Goal: Find specific page/section: Find specific page/section

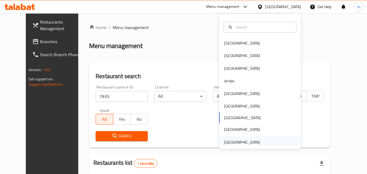
click at [240, 142] on div "[GEOGRAPHIC_DATA]" at bounding box center [242, 142] width 36 height 6
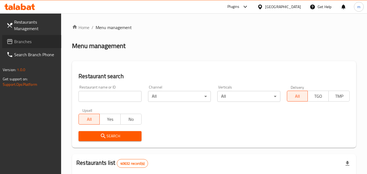
click at [22, 37] on link "Branches" at bounding box center [31, 41] width 59 height 13
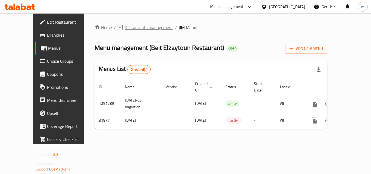
click at [125, 28] on span "Restaurants management" at bounding box center [149, 27] width 48 height 7
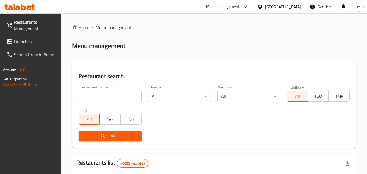
click at [109, 94] on input "search" at bounding box center [110, 96] width 63 height 11
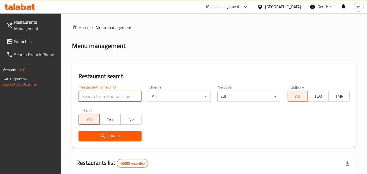
paste input "16325"
type input "16325"
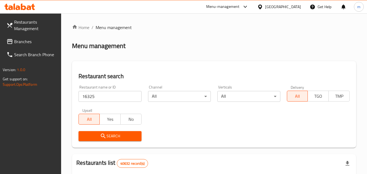
click at [110, 139] on span "Search" at bounding box center [110, 136] width 54 height 7
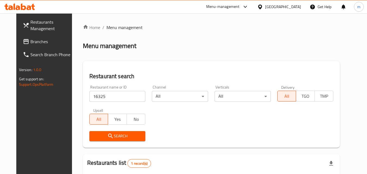
click at [36, 43] on span "Branches" at bounding box center [51, 41] width 43 height 7
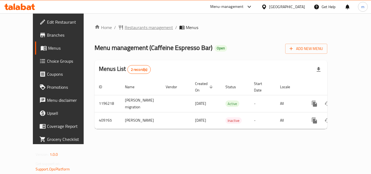
click at [127, 26] on span "Restaurants management" at bounding box center [149, 27] width 48 height 7
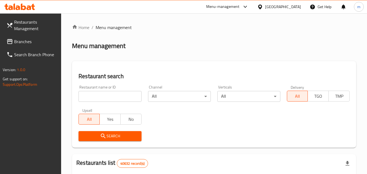
click at [115, 101] on input "search" at bounding box center [110, 96] width 63 height 11
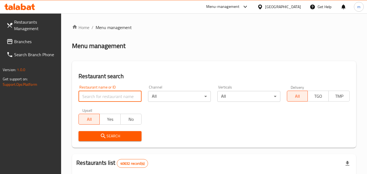
paste input "632011"
type input "632011"
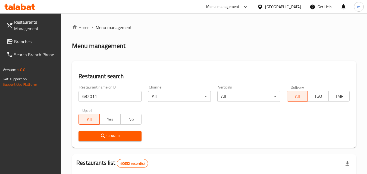
click at [121, 134] on span "Search" at bounding box center [110, 136] width 54 height 7
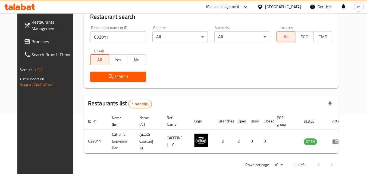
scroll to position [64, 0]
